Goal: Check status: Check status

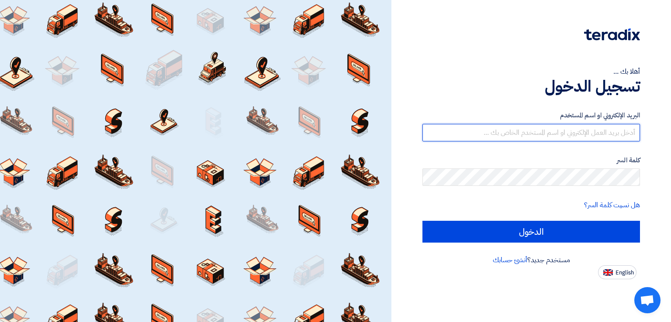
click at [522, 137] on input "text" at bounding box center [531, 132] width 218 height 17
type input "shamel@teradix.com"
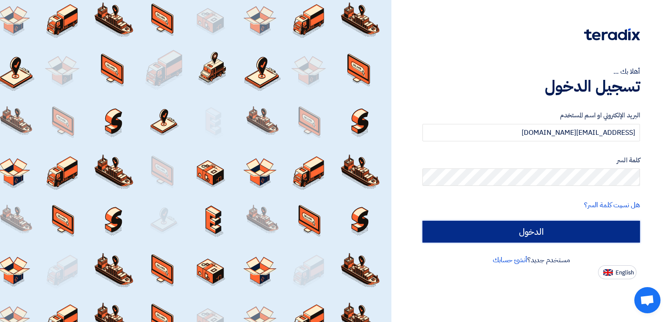
click at [477, 231] on input "الدخول" at bounding box center [531, 232] width 218 height 22
type input "Sign in"
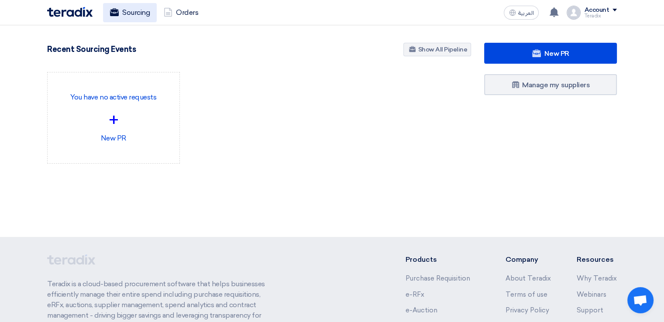
click at [136, 12] on link "Sourcing" at bounding box center [130, 12] width 54 height 19
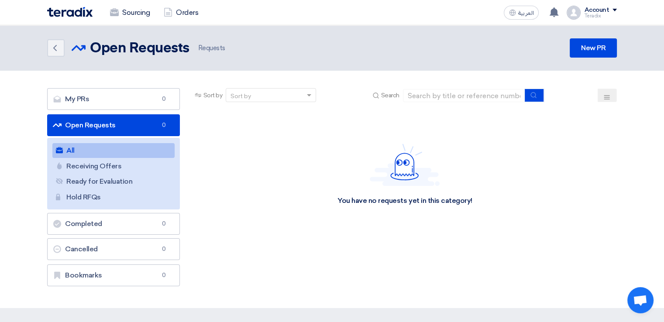
click at [155, 86] on section "My PRs My PRs 0 Open Requests Open Requests 0 All All Receiving Offers Receivin…" at bounding box center [332, 190] width 664 height 238
click at [159, 91] on link "My PRs My PRs 0" at bounding box center [113, 99] width 133 height 22
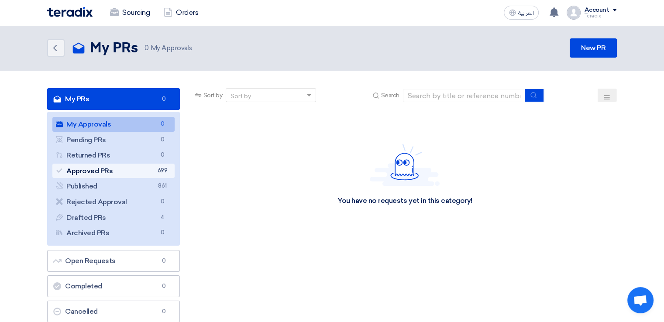
click at [152, 170] on link "Approved PRs Approved PRs 699" at bounding box center [113, 171] width 122 height 15
